Goal: Information Seeking & Learning: Learn about a topic

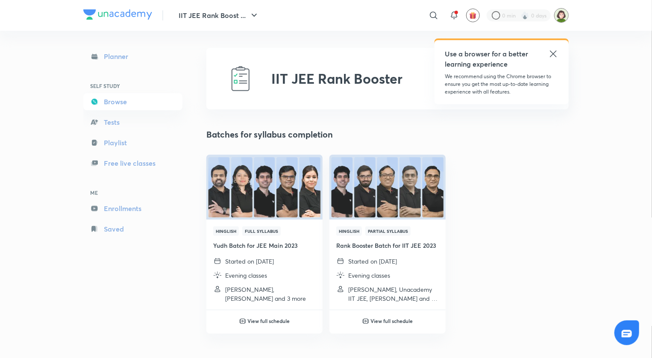
click at [623, 147] on div "IIT JEE Rank Boost ... ​ Use a browser for a better learning experience We reco…" at bounding box center [326, 305] width 652 height 610
click at [549, 51] on icon at bounding box center [553, 54] width 10 height 10
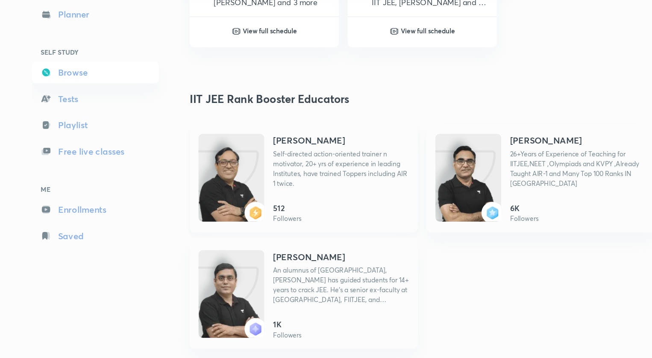
scroll to position [252, 0]
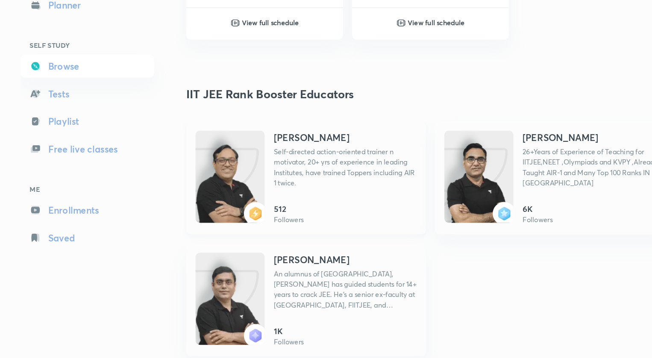
click at [289, 209] on h6 "512" at bounding box center [282, 207] width 22 height 9
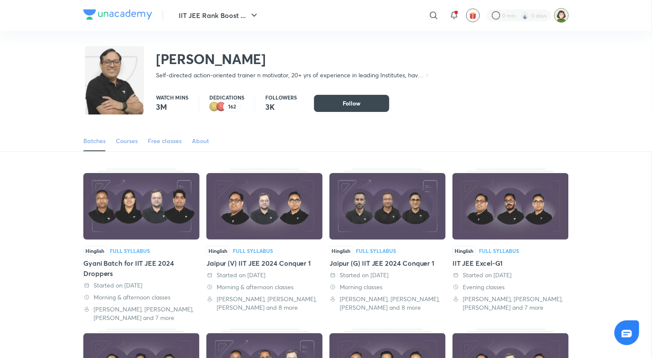
click at [126, 139] on div "Courses" at bounding box center [127, 141] width 22 height 9
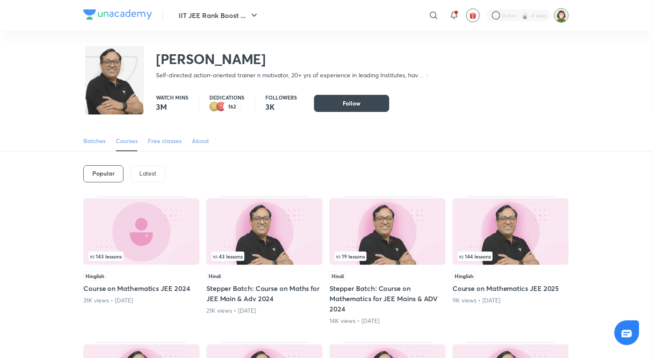
click at [115, 174] on div "Popular" at bounding box center [103, 173] width 40 height 17
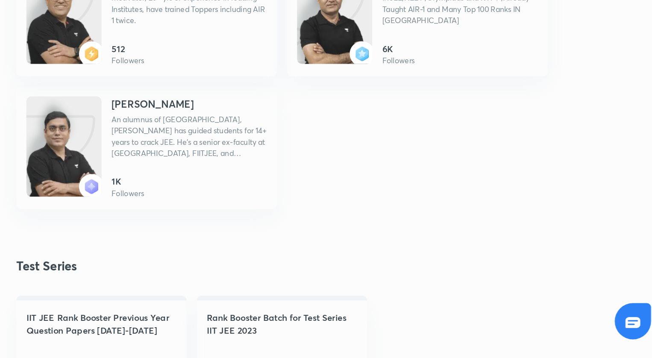
scroll to position [312, 0]
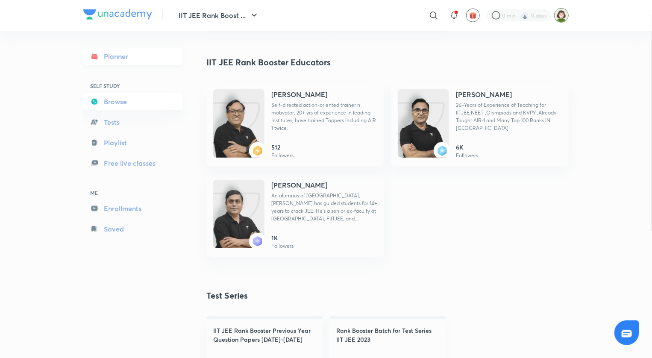
click at [158, 55] on link "Planner" at bounding box center [132, 56] width 99 height 17
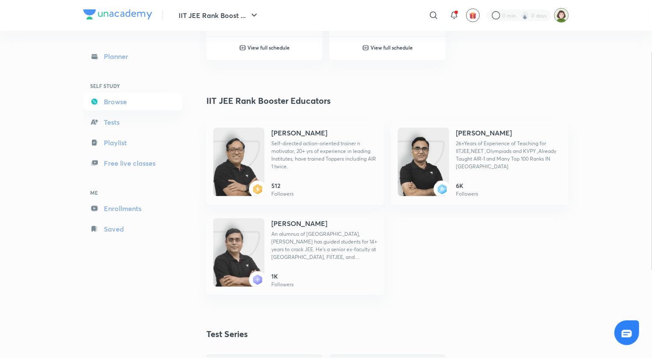
scroll to position [263, 0]
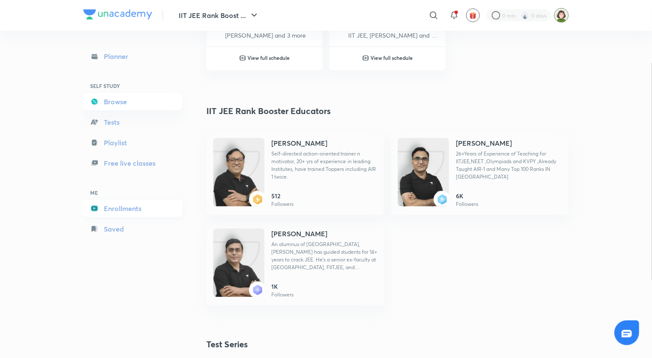
click at [145, 206] on link "Enrollments" at bounding box center [132, 208] width 99 height 17
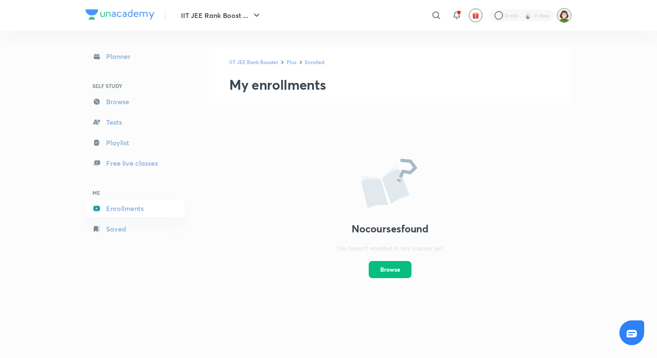
drag, startPoint x: 656, startPoint y: 96, endPoint x: 656, endPoint y: 156, distance: 60.3
click at [652, 156] on div "IIT JEE Rank Boost ... ​ 0 min 0 days Planner SELF STUDY Browse Tests Playlist …" at bounding box center [328, 179] width 657 height 358
click at [436, 15] on icon at bounding box center [436, 15] width 10 height 10
click at [413, 42] on div "[PERSON_NAME] 89.3K followers • 1.3K courses" at bounding box center [365, 45] width 157 height 27
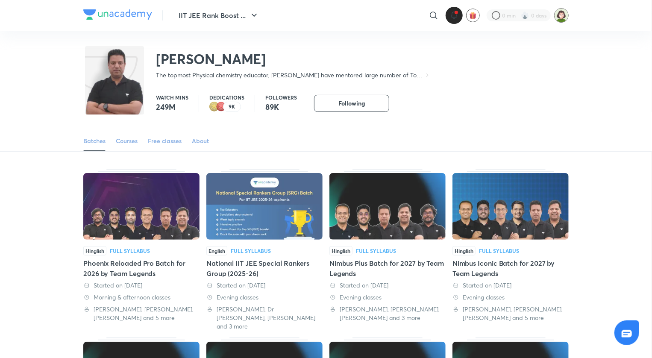
click at [456, 15] on icon at bounding box center [454, 14] width 6 height 5
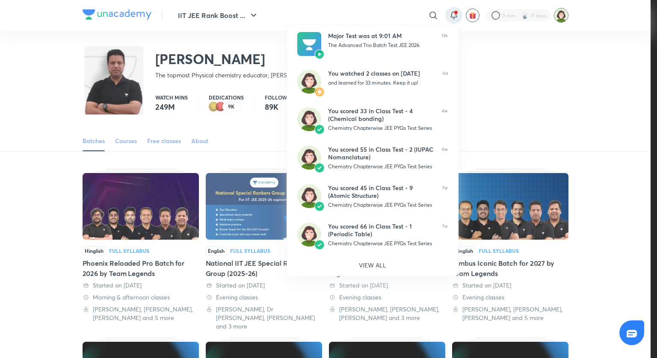
click at [485, 95] on div at bounding box center [328, 179] width 657 height 358
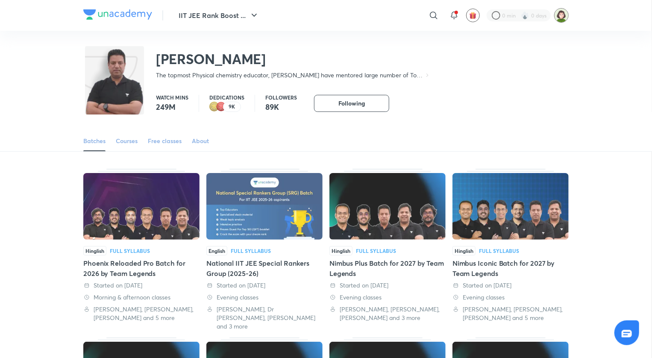
click at [130, 142] on div "Courses" at bounding box center [127, 141] width 22 height 9
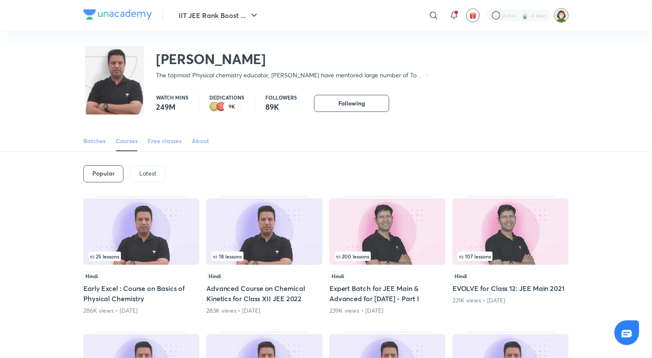
click at [149, 170] on p "Latest" at bounding box center [147, 173] width 17 height 7
